Goal: Task Accomplishment & Management: Use online tool/utility

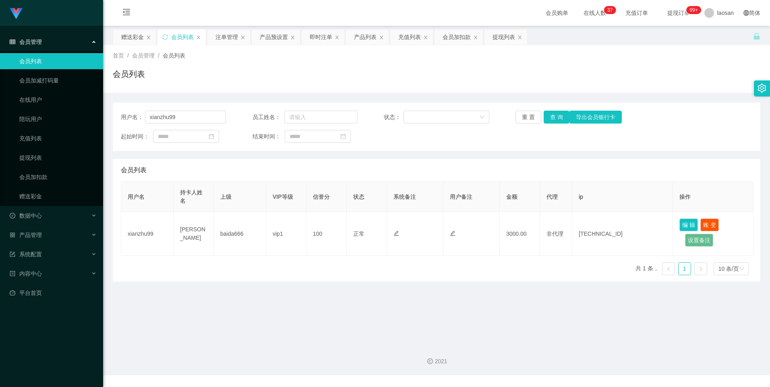
drag, startPoint x: 552, startPoint y: 119, endPoint x: 547, endPoint y: 119, distance: 5.2
click at [551, 119] on button "查 询" at bounding box center [556, 117] width 26 height 13
click at [139, 35] on div "赠送彩金" at bounding box center [132, 36] width 23 height 15
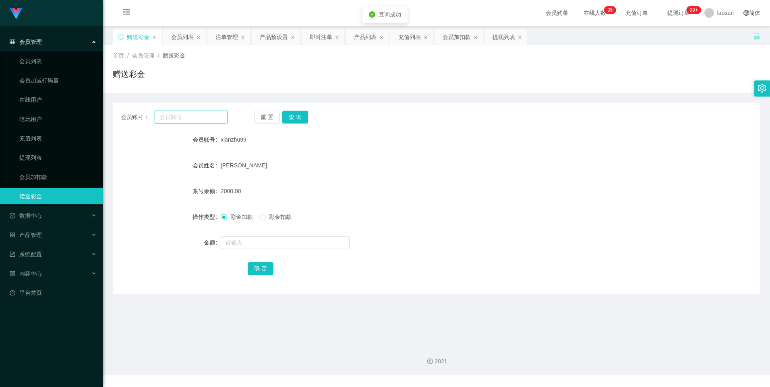
click at [206, 118] on input "text" at bounding box center [191, 117] width 72 height 13
paste input "xianzhu99"
type input "xianzhu99"
click at [293, 116] on button "查 询" at bounding box center [295, 117] width 26 height 13
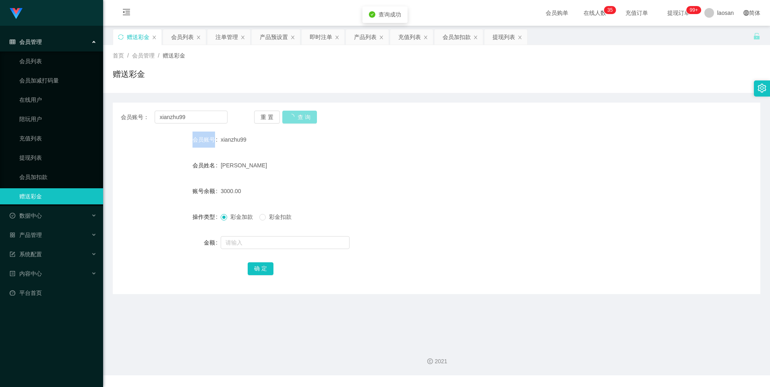
click at [293, 116] on div "重 置 查 询" at bounding box center [307, 117] width 107 height 13
click at [262, 238] on input "text" at bounding box center [285, 242] width 129 height 13
type input "3000"
click at [260, 269] on button "确 定" at bounding box center [261, 268] width 26 height 13
click at [41, 175] on link "会员加扣款" at bounding box center [57, 177] width 77 height 16
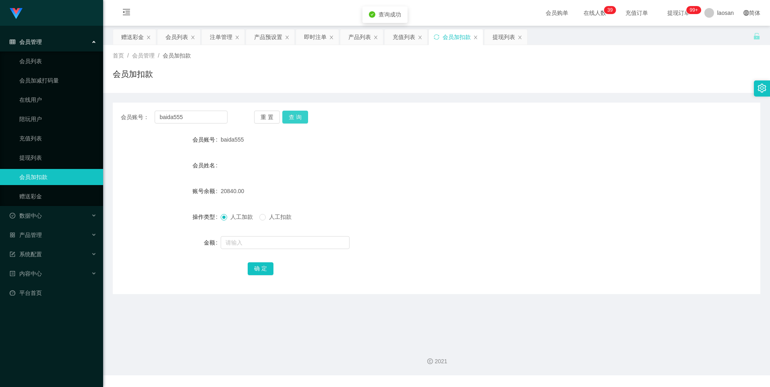
click at [300, 116] on button "查 询" at bounding box center [295, 117] width 26 height 13
click at [300, 116] on div "重 置 查 询" at bounding box center [307, 117] width 107 height 13
click at [299, 116] on button "查 询" at bounding box center [295, 117] width 26 height 13
click at [299, 116] on div "重 置 查 询" at bounding box center [307, 117] width 107 height 13
drag, startPoint x: 299, startPoint y: 116, endPoint x: 297, endPoint y: 128, distance: 12.8
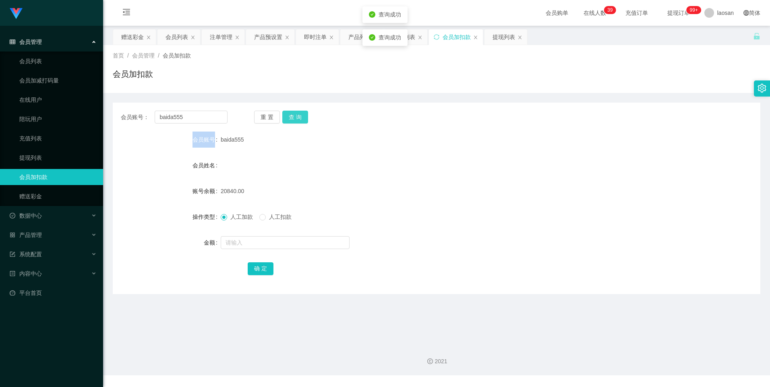
click at [299, 116] on button "查 询" at bounding box center [295, 117] width 26 height 13
click at [265, 249] on div at bounding box center [410, 243] width 378 height 16
click at [262, 242] on input "text" at bounding box center [285, 242] width 129 height 13
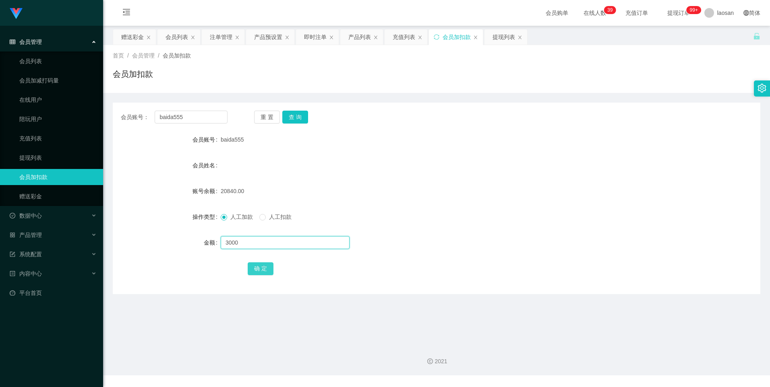
type input "3000"
click at [256, 270] on button "确 定" at bounding box center [261, 268] width 26 height 13
click at [297, 114] on button "查 询" at bounding box center [295, 117] width 26 height 13
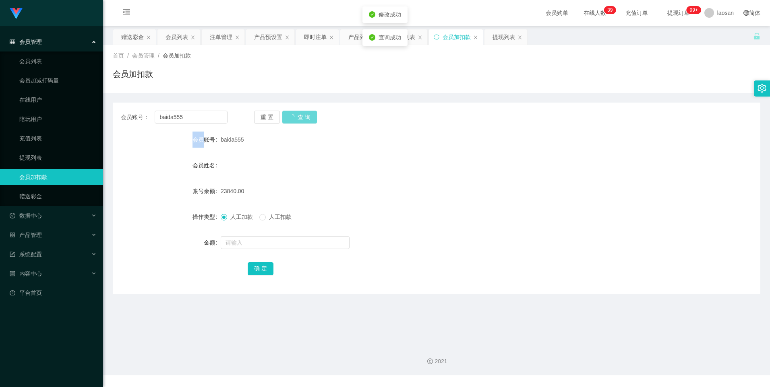
click at [297, 114] on div "重 置 查 询" at bounding box center [307, 117] width 107 height 13
drag, startPoint x: 297, startPoint y: 114, endPoint x: 319, endPoint y: 119, distance: 21.9
click at [297, 114] on button "查 询" at bounding box center [295, 117] width 26 height 13
click at [303, 120] on button "查 询" at bounding box center [295, 117] width 26 height 13
click at [303, 120] on button "查 询" at bounding box center [299, 117] width 35 height 13
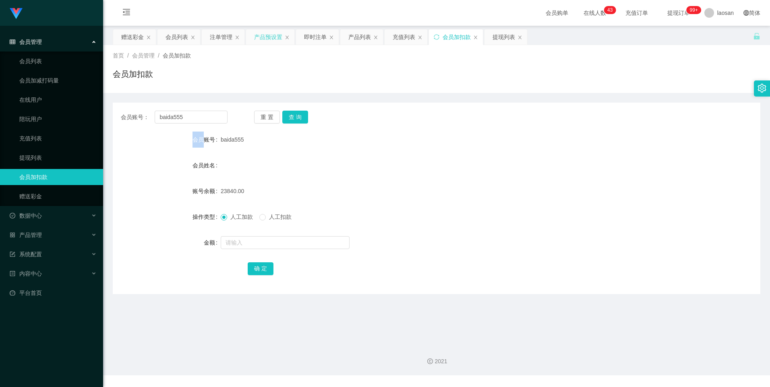
click at [274, 31] on div "产品预设置" at bounding box center [268, 36] width 28 height 15
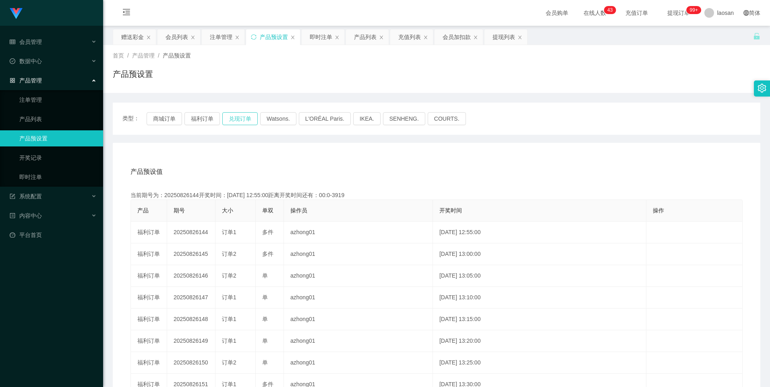
click at [233, 117] on button "兑现订单" at bounding box center [239, 118] width 35 height 13
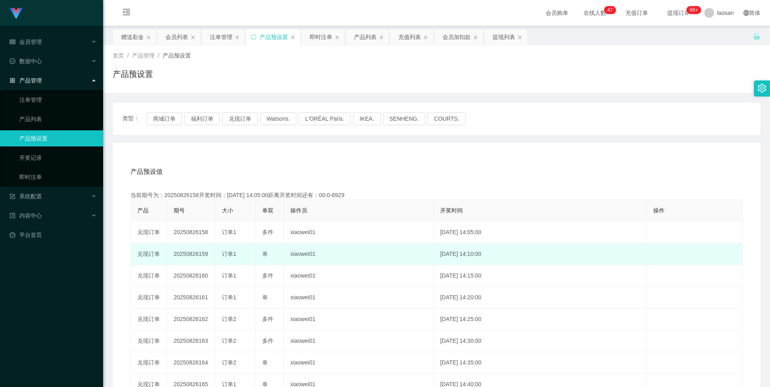
drag, startPoint x: 199, startPoint y: 255, endPoint x: 268, endPoint y: 249, distance: 69.9
click at [268, 249] on tr "兑现订单 20250826159 订单1 单 xiaowei01 [DATE] 14:10:00 编 辑 限制投注" at bounding box center [436, 255] width 611 height 22
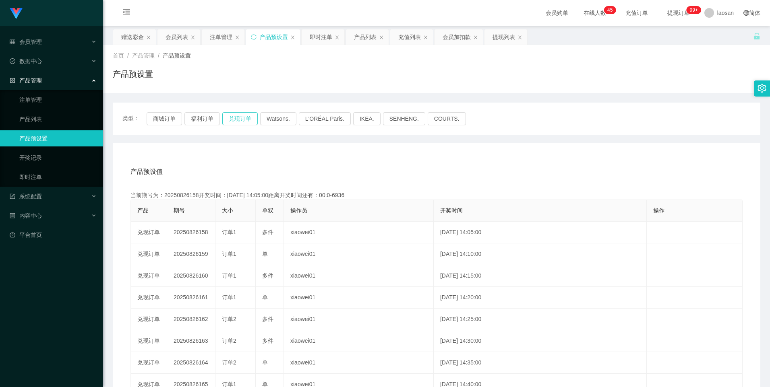
click at [238, 115] on button "兑现订单" at bounding box center [239, 118] width 35 height 13
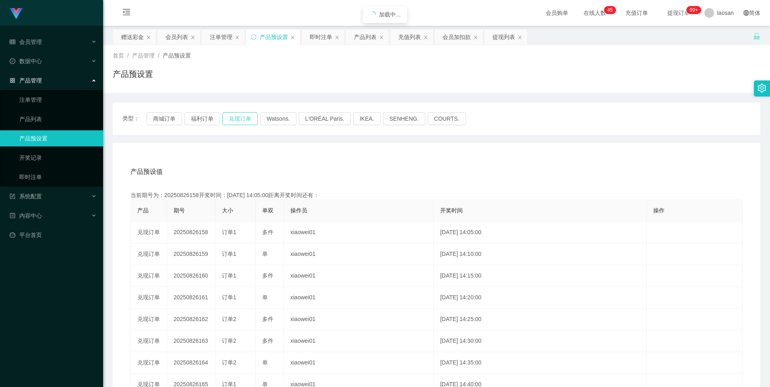
click at [238, 115] on button "兑现订单" at bounding box center [239, 118] width 35 height 13
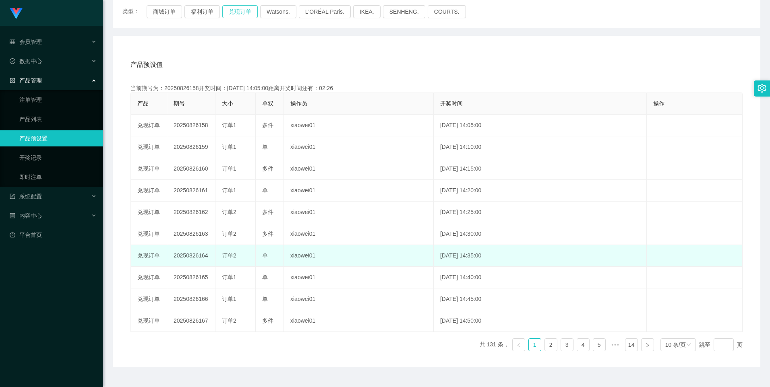
scroll to position [121, 0]
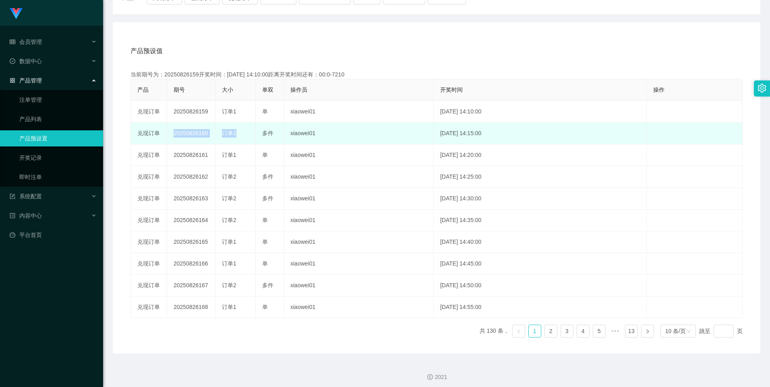
click at [248, 134] on div "订单1" at bounding box center [235, 133] width 27 height 8
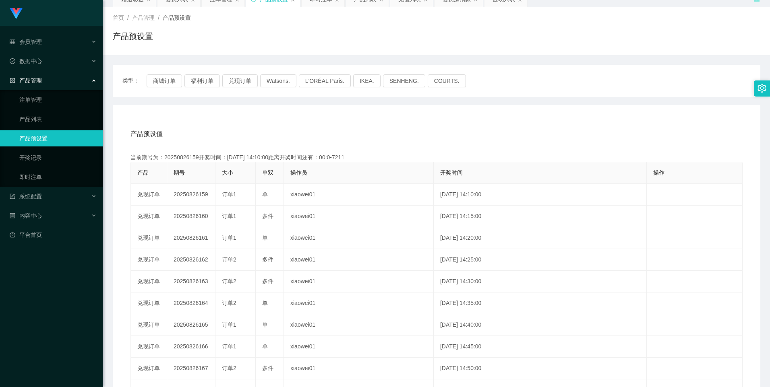
scroll to position [0, 0]
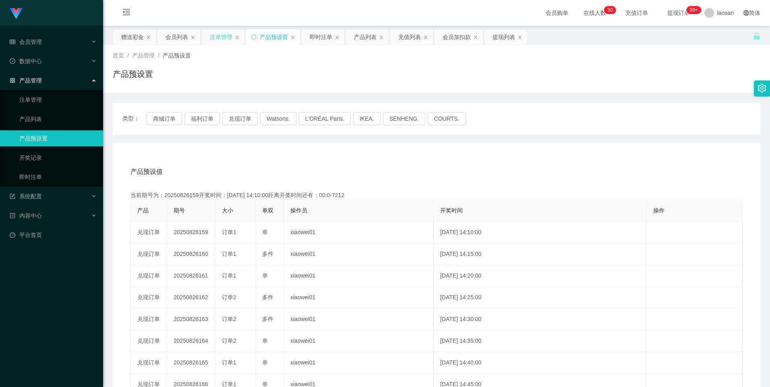
click at [217, 44] on div "注单管理" at bounding box center [221, 36] width 23 height 15
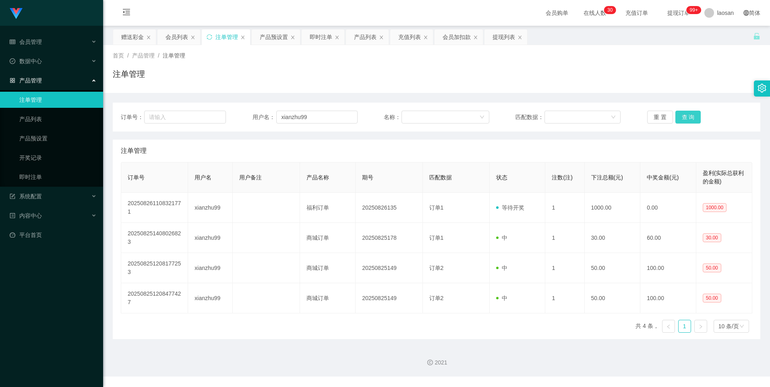
click at [692, 118] on button "查 询" at bounding box center [688, 117] width 26 height 13
click at [686, 117] on button "查 询" at bounding box center [688, 117] width 26 height 13
click at [675, 121] on button "查 询" at bounding box center [688, 117] width 26 height 13
click at [683, 114] on button "查 询" at bounding box center [688, 117] width 26 height 13
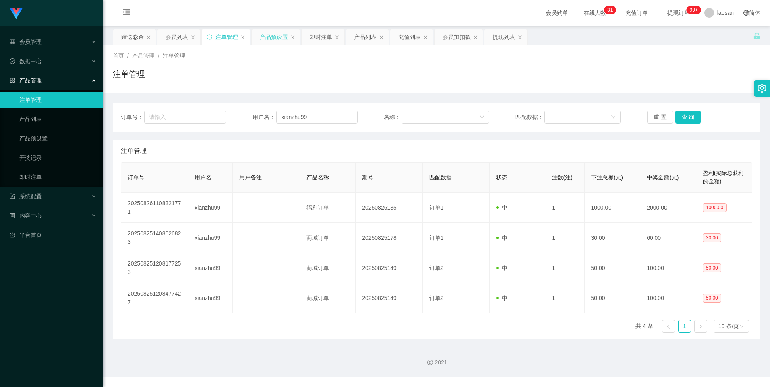
click at [268, 35] on div "产品预设置" at bounding box center [274, 36] width 28 height 15
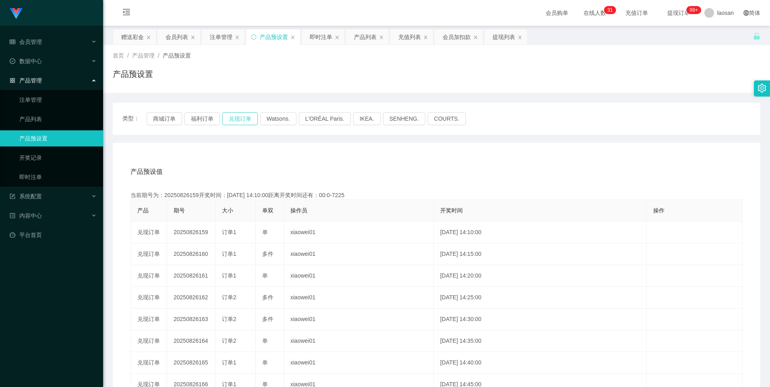
click at [242, 120] on button "兑现订单" at bounding box center [239, 118] width 35 height 13
click at [204, 119] on button "福利订单" at bounding box center [201, 118] width 35 height 13
click at [171, 117] on button "商城订单" at bounding box center [164, 118] width 35 height 13
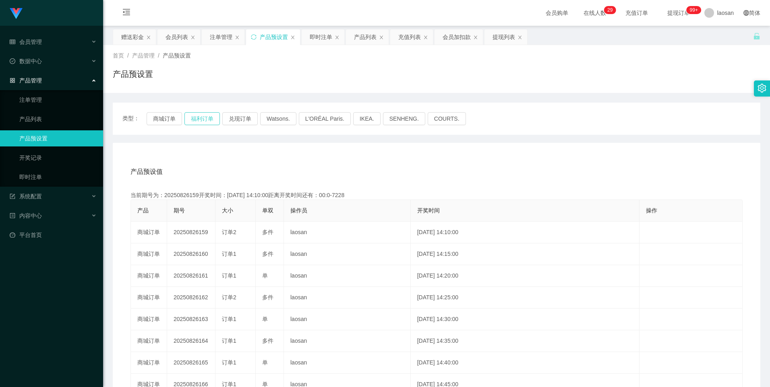
click at [190, 119] on button "福利订单" at bounding box center [201, 118] width 35 height 13
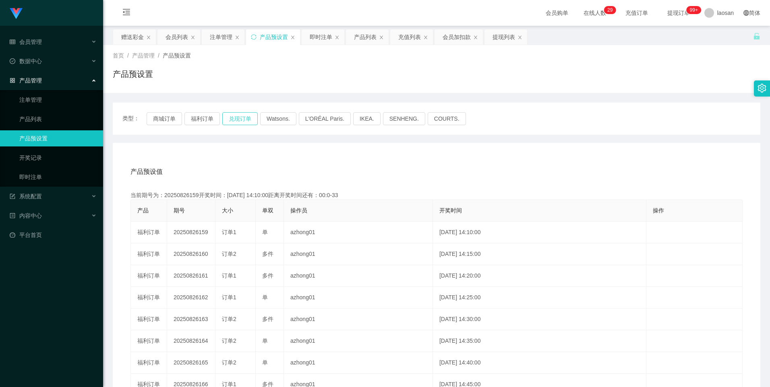
click at [237, 119] on button "兑现订单" at bounding box center [239, 118] width 35 height 13
click at [217, 37] on div "注单管理" at bounding box center [221, 36] width 23 height 15
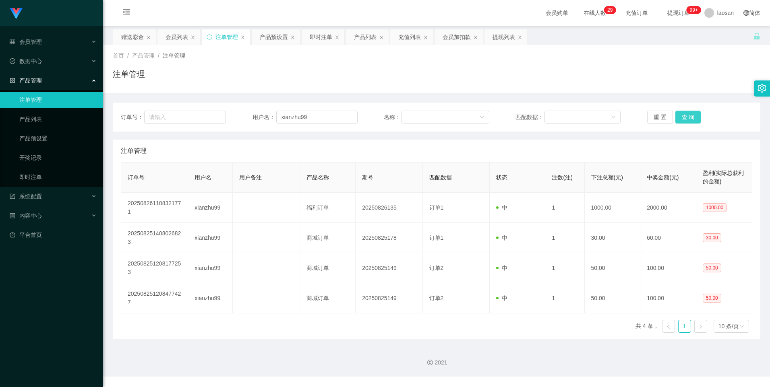
click at [686, 120] on button "查 询" at bounding box center [688, 117] width 26 height 13
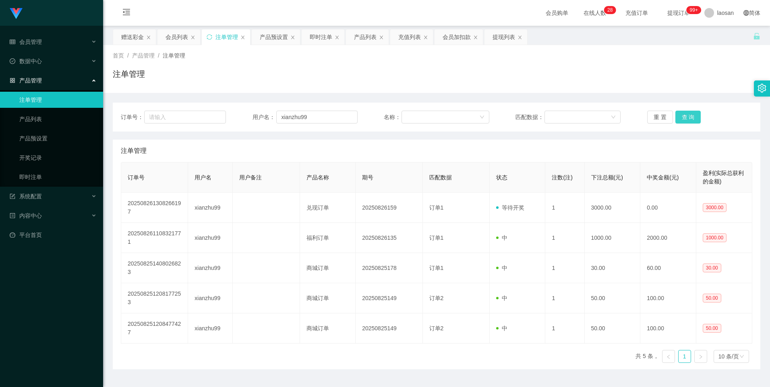
click at [686, 120] on button "查 询" at bounding box center [688, 117] width 26 height 13
click at [686, 116] on button "查 询" at bounding box center [688, 117] width 26 height 13
click at [686, 116] on div "重 置 查 询" at bounding box center [699, 117] width 105 height 13
click at [697, 116] on div "重 置 查 询" at bounding box center [699, 117] width 105 height 13
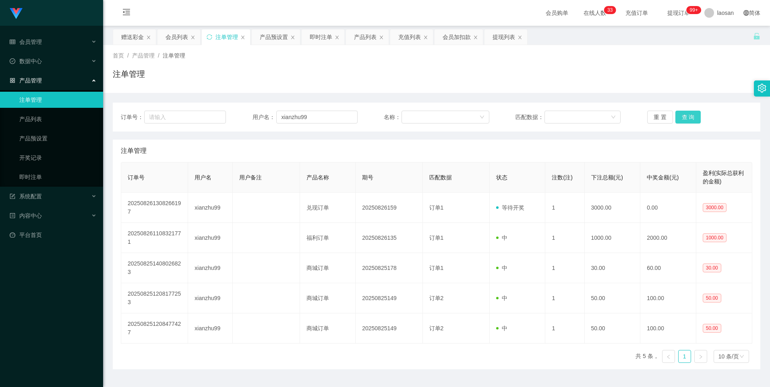
click at [688, 118] on button "查 询" at bounding box center [688, 117] width 26 height 13
click at [688, 118] on button "查 询" at bounding box center [692, 117] width 35 height 13
click at [688, 118] on div "重 置 查 询" at bounding box center [699, 117] width 105 height 13
click at [688, 118] on button "查 询" at bounding box center [688, 117] width 26 height 13
click at [688, 118] on div "重 置 查 询" at bounding box center [699, 117] width 105 height 13
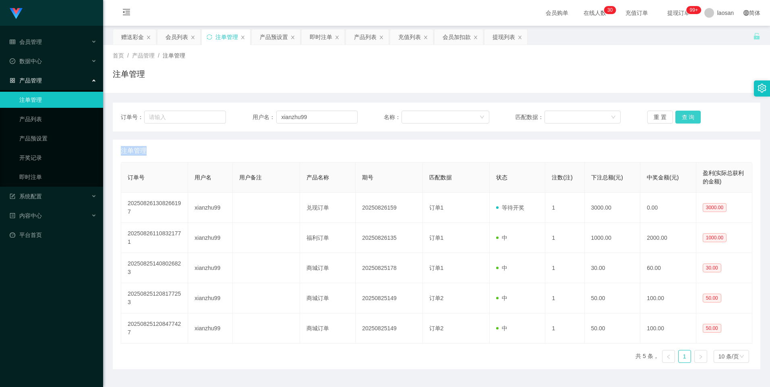
click at [687, 116] on button "查 询" at bounding box center [688, 117] width 26 height 13
click at [687, 116] on div "重 置 查 询" at bounding box center [699, 117] width 105 height 13
click at [687, 116] on button "查 询" at bounding box center [688, 117] width 26 height 13
click at [687, 116] on div "重 置 查 询" at bounding box center [699, 117] width 105 height 13
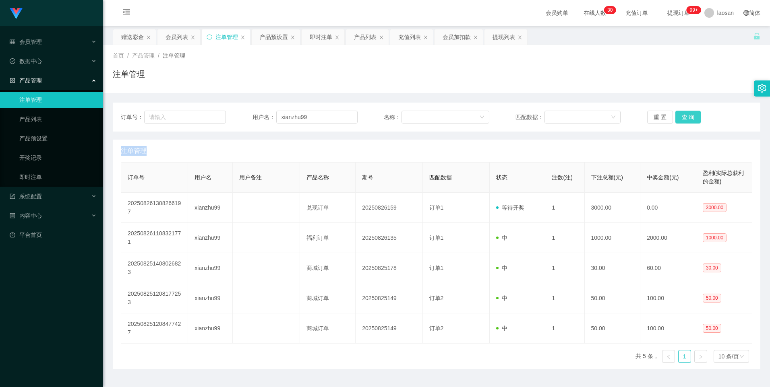
click at [687, 116] on button "查 询" at bounding box center [688, 117] width 26 height 13
click at [687, 116] on div "重 置 查 询" at bounding box center [699, 117] width 105 height 13
click at [687, 116] on button "查 询" at bounding box center [688, 117] width 26 height 13
click at [687, 116] on div "重 置 查 询" at bounding box center [699, 117] width 105 height 13
click at [687, 116] on button "查 询" at bounding box center [688, 117] width 26 height 13
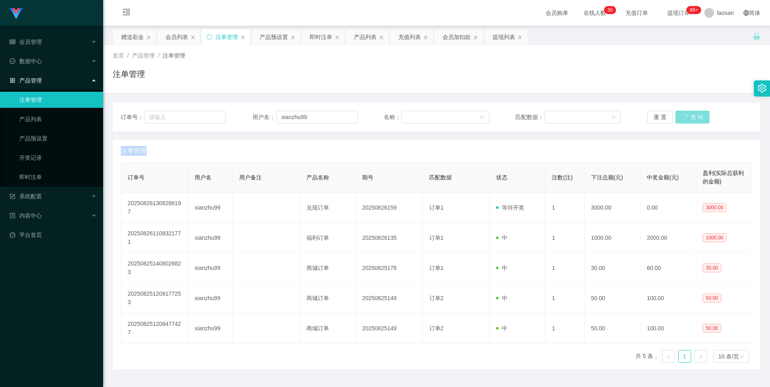
click at [687, 116] on div "重 置 查 询" at bounding box center [699, 117] width 105 height 13
click at [681, 117] on button "查 询" at bounding box center [688, 117] width 26 height 13
click at [681, 117] on div "重 置 查 询" at bounding box center [699, 117] width 105 height 13
click at [681, 117] on button "查 询" at bounding box center [688, 117] width 26 height 13
click at [681, 117] on div "重 置 查 询" at bounding box center [699, 117] width 105 height 13
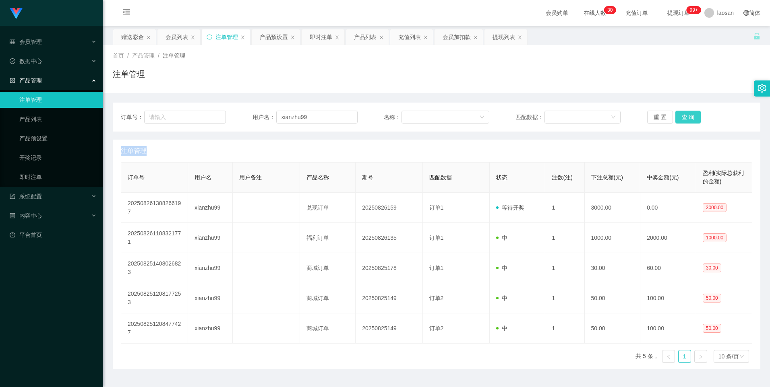
click at [681, 117] on button "查 询" at bounding box center [688, 117] width 26 height 13
click at [681, 117] on div "重 置 查 询" at bounding box center [699, 117] width 105 height 13
click at [681, 117] on button "查 询" at bounding box center [688, 117] width 26 height 13
click at [681, 117] on div "重 置 查 询" at bounding box center [699, 117] width 105 height 13
click at [681, 117] on button "查 询" at bounding box center [688, 117] width 26 height 13
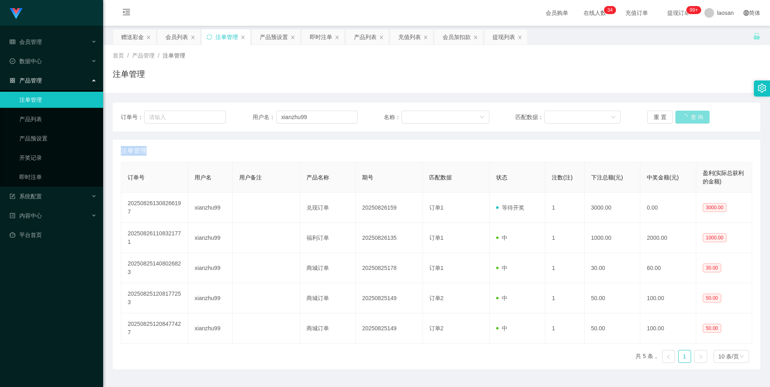
click at [681, 117] on div "重 置 查 询" at bounding box center [699, 117] width 105 height 13
click at [681, 117] on button "查 询" at bounding box center [688, 117] width 26 height 13
click at [681, 117] on button "查 询" at bounding box center [692, 117] width 35 height 13
click at [681, 117] on div "重 置 查 询" at bounding box center [699, 117] width 105 height 13
drag, startPoint x: 681, startPoint y: 117, endPoint x: 749, endPoint y: 132, distance: 69.2
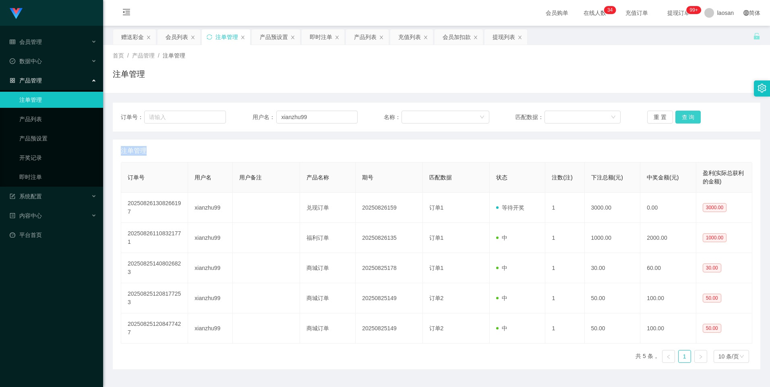
click at [681, 117] on button "查 询" at bounding box center [688, 117] width 26 height 13
click at [688, 120] on button "查 询" at bounding box center [688, 117] width 26 height 13
click at [688, 120] on button "查 询" at bounding box center [692, 117] width 35 height 13
click at [688, 120] on div "重 置 查 询" at bounding box center [699, 117] width 105 height 13
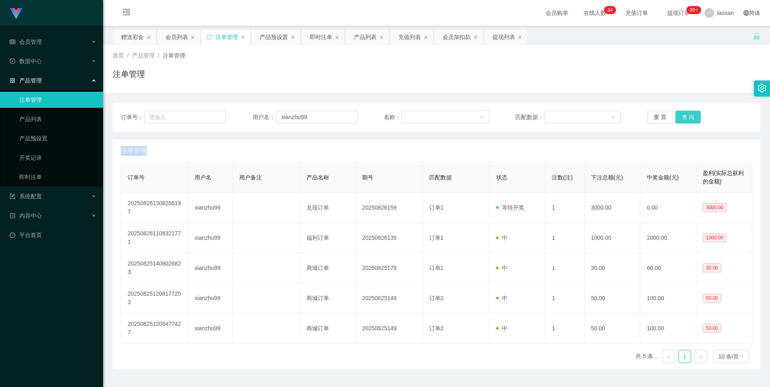
click at [683, 116] on button "查 询" at bounding box center [688, 117] width 26 height 13
click at [683, 116] on div "重 置 查 询" at bounding box center [699, 117] width 105 height 13
click at [683, 116] on button "查 询" at bounding box center [688, 117] width 26 height 13
click at [683, 116] on div "重 置 查 询" at bounding box center [699, 117] width 105 height 13
click at [683, 116] on button "查 询" at bounding box center [688, 117] width 26 height 13
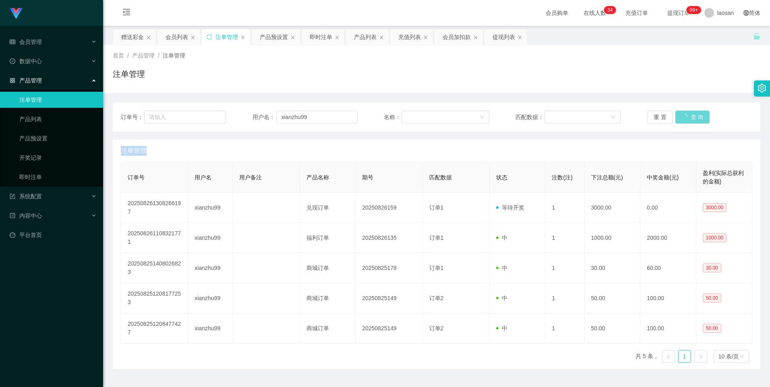
click at [683, 116] on div "重 置 查 询" at bounding box center [699, 117] width 105 height 13
click at [683, 116] on button "查 询" at bounding box center [688, 117] width 26 height 13
click at [683, 116] on div "重 置 查 询" at bounding box center [699, 117] width 105 height 13
click at [683, 116] on button "查 询" at bounding box center [688, 117] width 26 height 13
click at [683, 116] on div "重 置 查 询" at bounding box center [699, 117] width 105 height 13
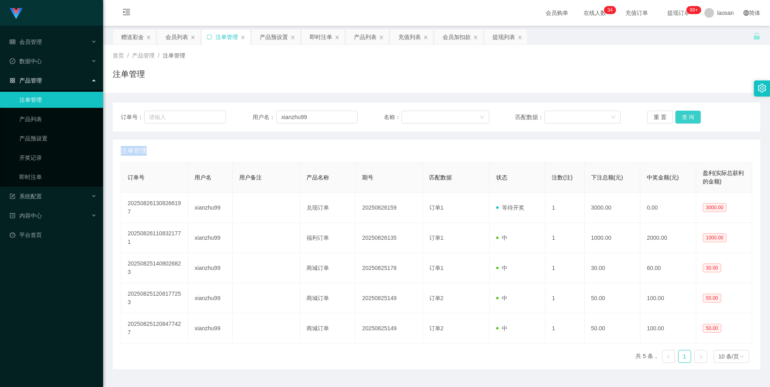
click at [683, 116] on button "查 询" at bounding box center [688, 117] width 26 height 13
click at [683, 116] on div "重 置 查 询" at bounding box center [699, 117] width 105 height 13
click at [683, 116] on button "查 询" at bounding box center [688, 117] width 26 height 13
click at [683, 116] on div "重 置 查 询" at bounding box center [699, 117] width 105 height 13
click at [683, 116] on button "查 询" at bounding box center [688, 117] width 26 height 13
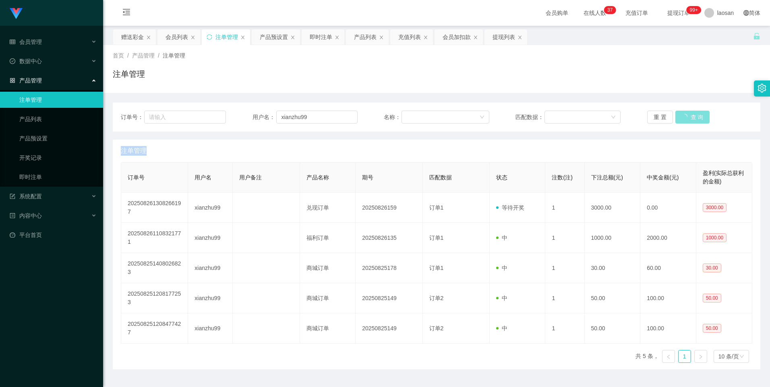
click at [683, 116] on div "重 置 查 询" at bounding box center [699, 117] width 105 height 13
click at [683, 116] on button "查 询" at bounding box center [692, 117] width 35 height 13
click at [683, 116] on div "重 置 查 询" at bounding box center [699, 117] width 105 height 13
click at [683, 116] on button "查 询" at bounding box center [688, 117] width 26 height 13
click at [683, 116] on div "重 置 查 询" at bounding box center [699, 117] width 105 height 13
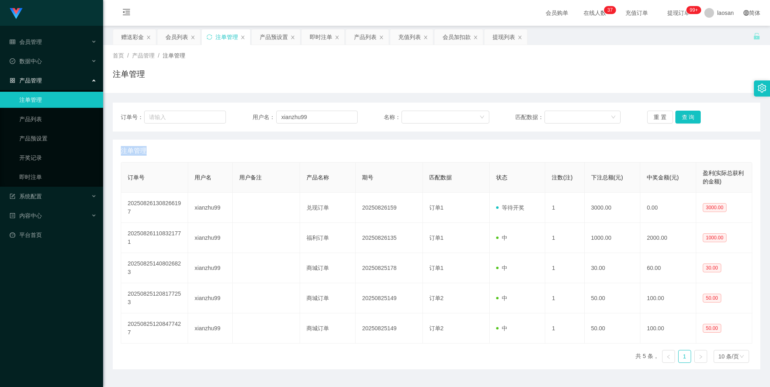
click at [180, 157] on div "注单管理" at bounding box center [436, 151] width 631 height 23
click at [678, 118] on button "查 询" at bounding box center [688, 117] width 26 height 13
click at [678, 118] on div "重 置 查 询" at bounding box center [699, 117] width 105 height 13
click at [678, 118] on button "查 询" at bounding box center [688, 117] width 26 height 13
click at [678, 118] on div "重 置 查 询" at bounding box center [699, 117] width 105 height 13
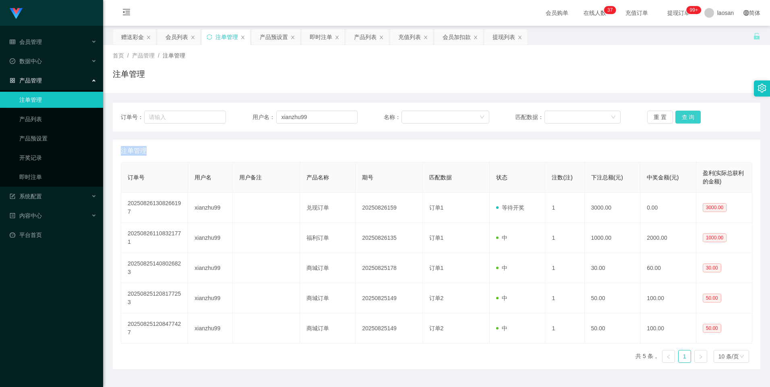
click at [678, 118] on button "查 询" at bounding box center [688, 117] width 26 height 13
click at [678, 118] on div "重 置 查 询" at bounding box center [699, 117] width 105 height 13
drag, startPoint x: 678, startPoint y: 118, endPoint x: 769, endPoint y: 126, distance: 91.8
click at [678, 118] on button "查 询" at bounding box center [692, 117] width 35 height 13
click at [685, 116] on button "查 询" at bounding box center [688, 117] width 26 height 13
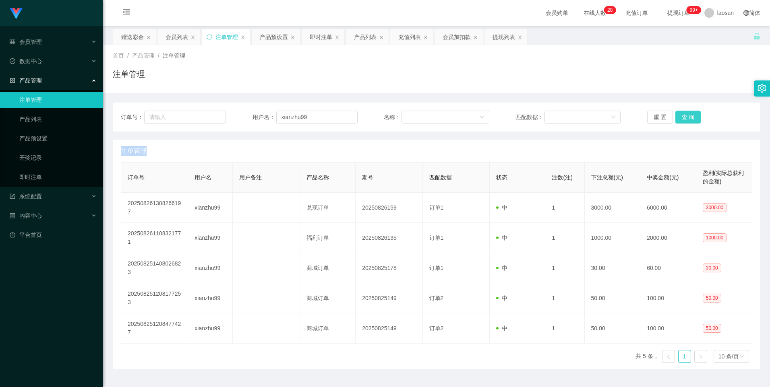
click at [685, 116] on button "查 询" at bounding box center [688, 117] width 26 height 13
click at [687, 116] on button "查 询" at bounding box center [688, 117] width 26 height 13
click at [177, 37] on div "会员列表" at bounding box center [176, 36] width 23 height 15
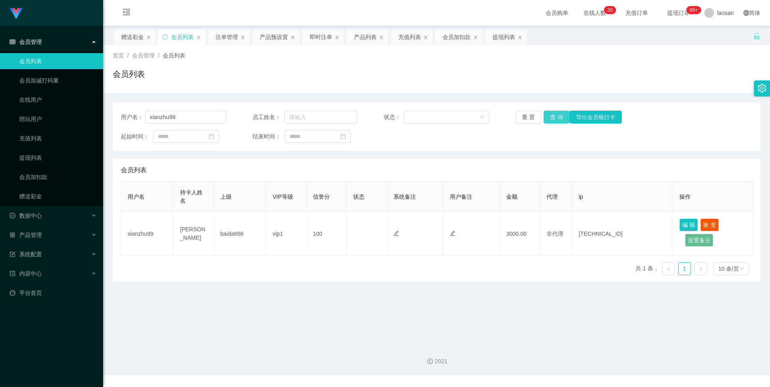
click at [549, 119] on button "查 询" at bounding box center [556, 117] width 26 height 13
click at [227, 39] on div "注单管理" at bounding box center [226, 36] width 23 height 15
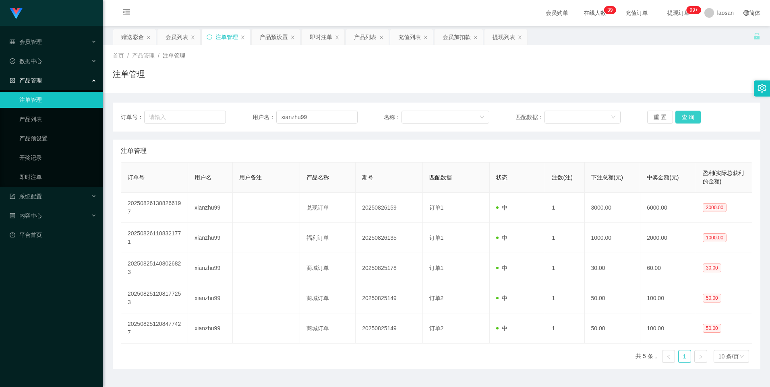
click at [686, 120] on button "查 询" at bounding box center [688, 117] width 26 height 13
click at [686, 120] on div "重 置 查 询" at bounding box center [699, 117] width 105 height 13
click at [686, 120] on button "查 询" at bounding box center [688, 117] width 26 height 13
click at [686, 120] on div "重 置 查 询" at bounding box center [699, 117] width 105 height 13
click at [308, 119] on input "xianzhu99" at bounding box center [316, 117] width 81 height 13
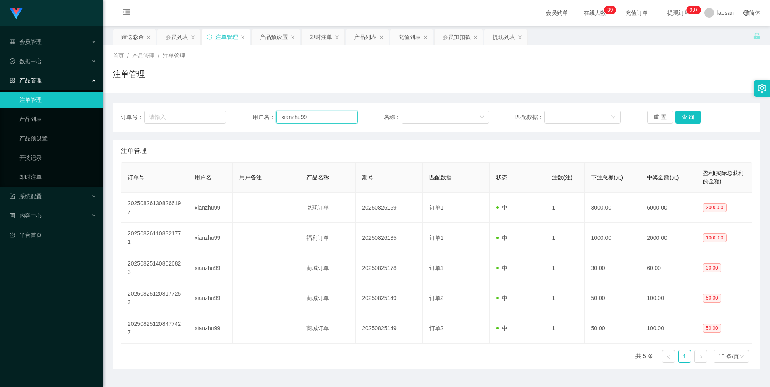
click at [308, 119] on input "xianzhu99" at bounding box center [316, 117] width 81 height 13
click at [324, 119] on input "xianzhu99" at bounding box center [316, 117] width 81 height 13
click at [683, 116] on button "查 询" at bounding box center [688, 117] width 26 height 13
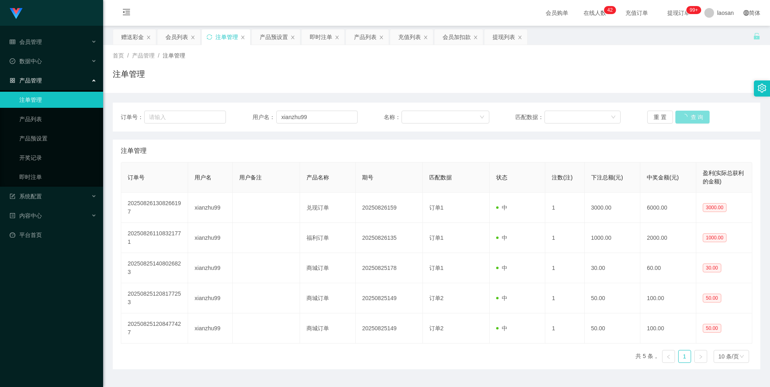
click at [683, 116] on div "重 置 查 询" at bounding box center [699, 117] width 105 height 13
click at [683, 116] on button "查 询" at bounding box center [692, 117] width 35 height 13
click at [683, 116] on div "重 置 查 询" at bounding box center [699, 117] width 105 height 13
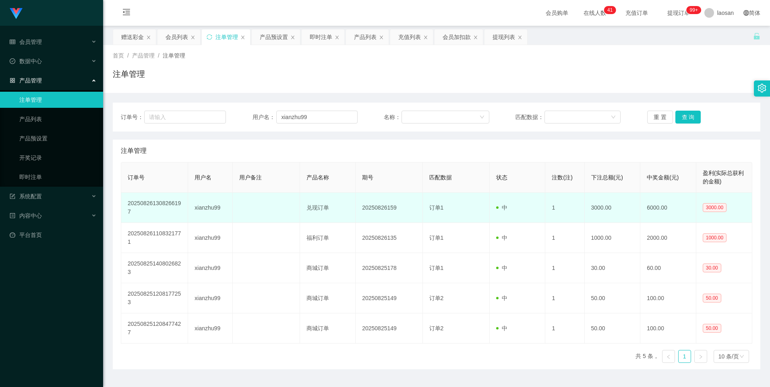
click at [381, 208] on td "20250826159" at bounding box center [388, 208] width 67 height 30
copy td "20250826159"
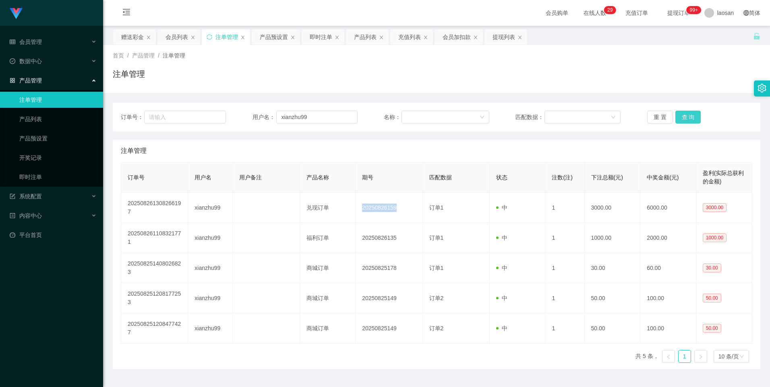
click at [686, 115] on button "查 询" at bounding box center [688, 117] width 26 height 13
click at [686, 115] on div "重 置 查 询" at bounding box center [699, 117] width 105 height 13
click at [686, 115] on button "查 询" at bounding box center [688, 117] width 26 height 13
click at [686, 115] on div "重 置 查 询" at bounding box center [699, 117] width 105 height 13
click at [685, 115] on button "查 询" at bounding box center [688, 117] width 26 height 13
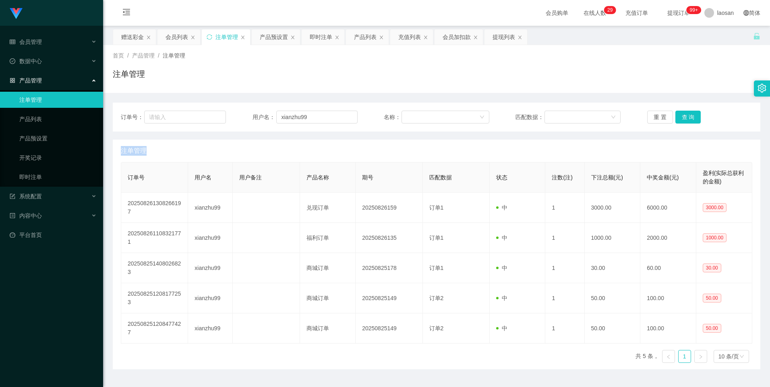
click at [685, 115] on div "重 置 查 询" at bounding box center [699, 117] width 105 height 13
click at [685, 115] on button "查 询" at bounding box center [688, 117] width 26 height 13
click at [685, 115] on div "重 置 查 询" at bounding box center [699, 117] width 105 height 13
click at [685, 115] on button "查 询" at bounding box center [688, 117] width 26 height 13
click at [684, 115] on button "查 询" at bounding box center [688, 117] width 26 height 13
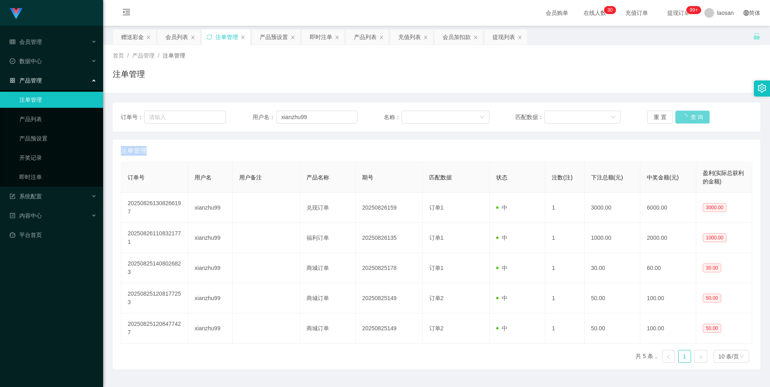
click at [684, 115] on div "重 置 查 询" at bounding box center [699, 117] width 105 height 13
click at [679, 119] on button "查 询" at bounding box center [688, 117] width 26 height 13
click at [174, 35] on div "会员列表" at bounding box center [176, 36] width 23 height 15
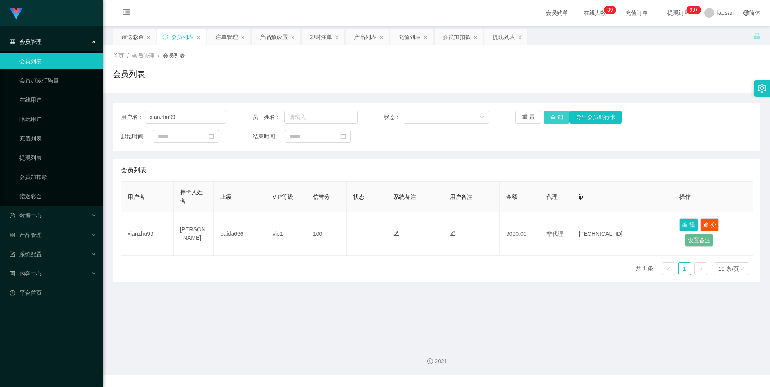
click at [549, 117] on button "查 询" at bounding box center [556, 117] width 26 height 13
click at [184, 118] on input "xianzhu99" at bounding box center [185, 117] width 81 height 13
